Goal: Task Accomplishment & Management: Complete application form

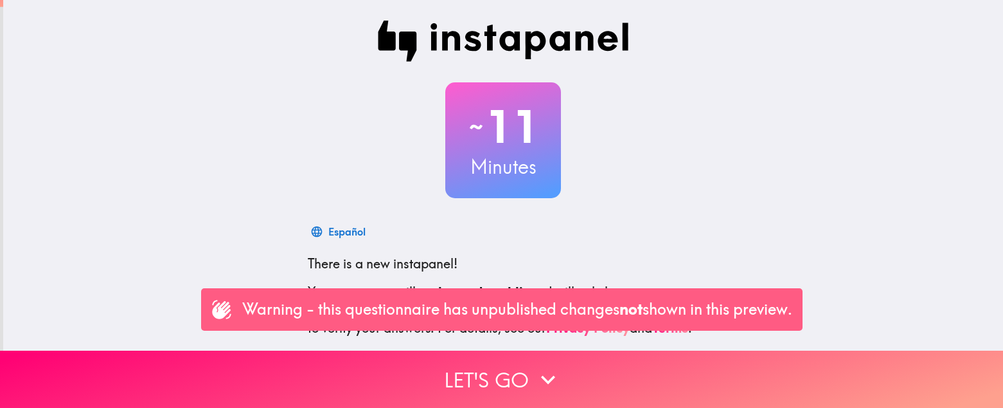
drag, startPoint x: 987, startPoint y: 85, endPoint x: 988, endPoint y: 127, distance: 42.4
click at [988, 127] on div "~ 11 Minutes Español There is a new instapanel! Your responses will not be made…" at bounding box center [503, 234] width 1000 height 468
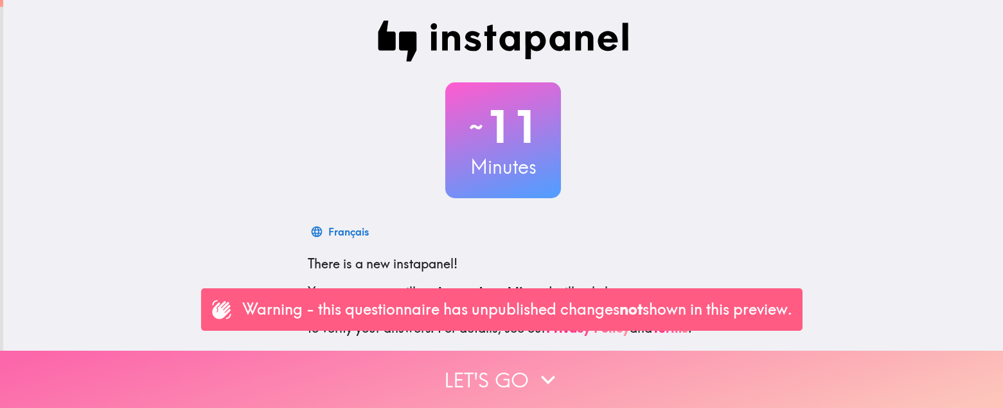
click at [526, 370] on button "Let's go" at bounding box center [501, 378] width 1003 height 57
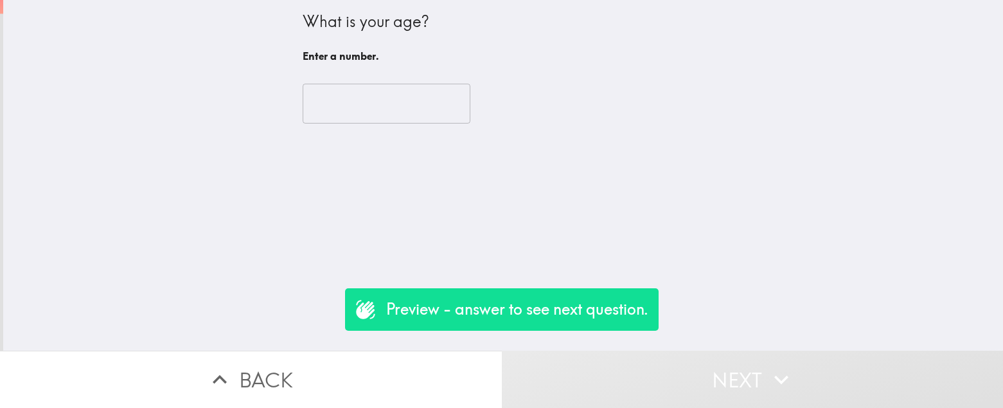
click at [526, 370] on button "Next" at bounding box center [753, 378] width 502 height 57
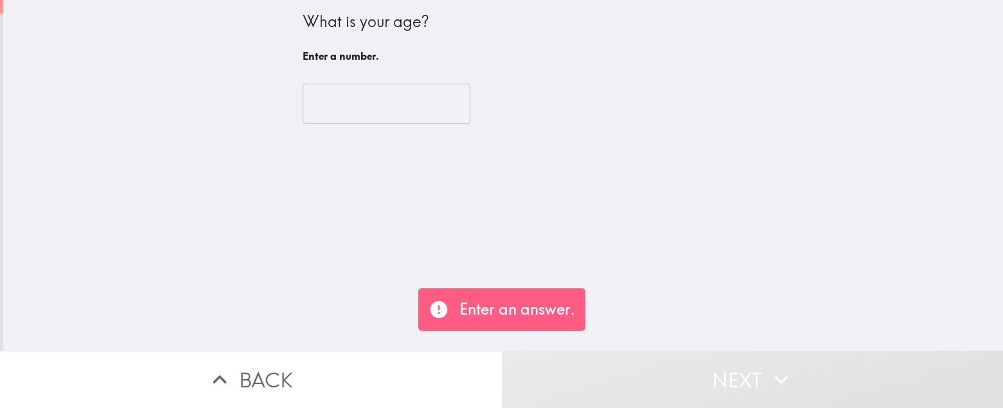
click at [538, 313] on p "Enter an answer." at bounding box center [518, 309] width 116 height 22
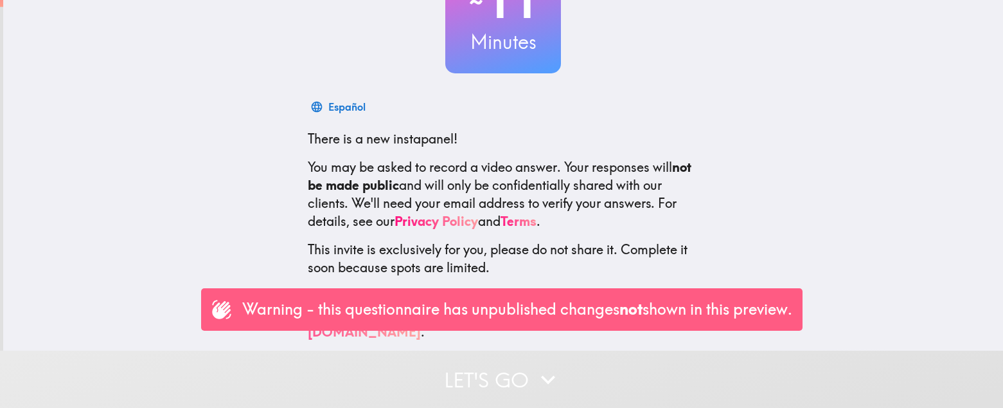
scroll to position [127, 0]
